Goal: Find specific page/section

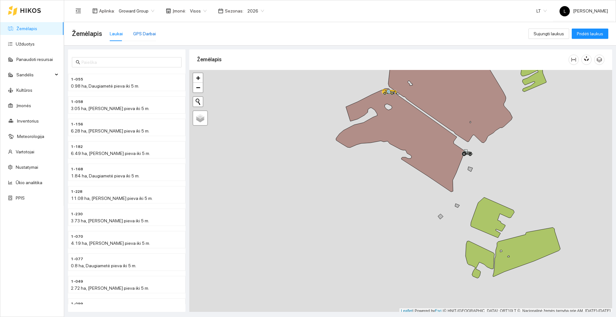
click at [139, 33] on div "GPS Darbai" at bounding box center [144, 33] width 23 height 7
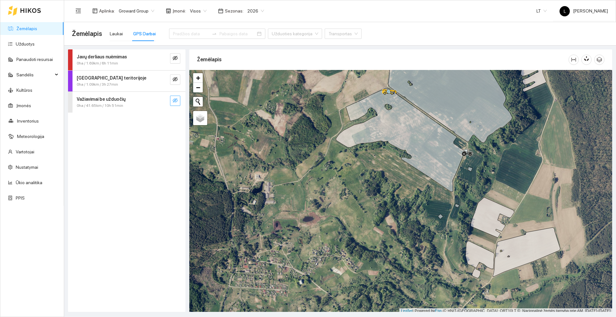
click at [176, 101] on icon "eye-invisible" at bounding box center [174, 100] width 5 height 5
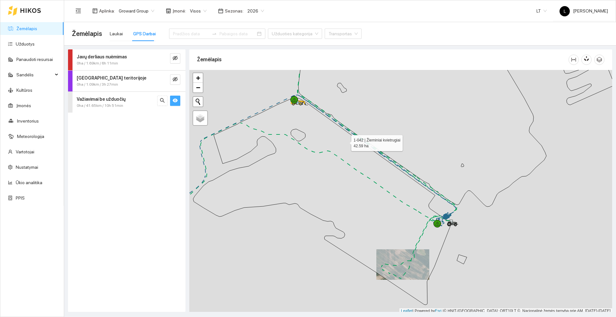
scroll to position [2, 0]
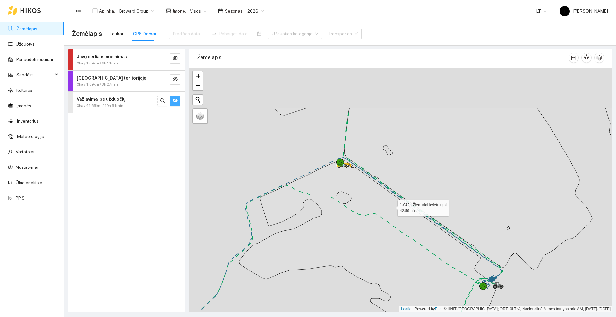
drag, startPoint x: 345, startPoint y: 141, endPoint x: 391, endPoint y: 206, distance: 79.1
click at [391, 206] on icon at bounding box center [368, 264] width 258 height 206
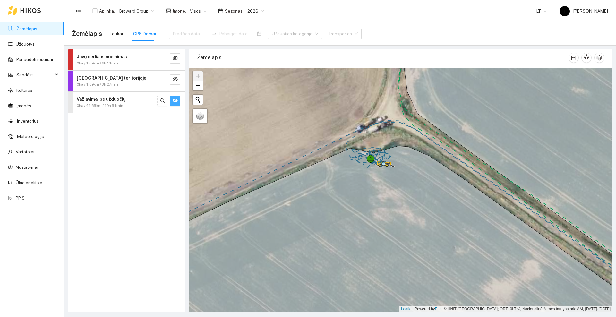
click at [33, 8] on icon at bounding box center [30, 10] width 21 height 5
